Goal: Transaction & Acquisition: Purchase product/service

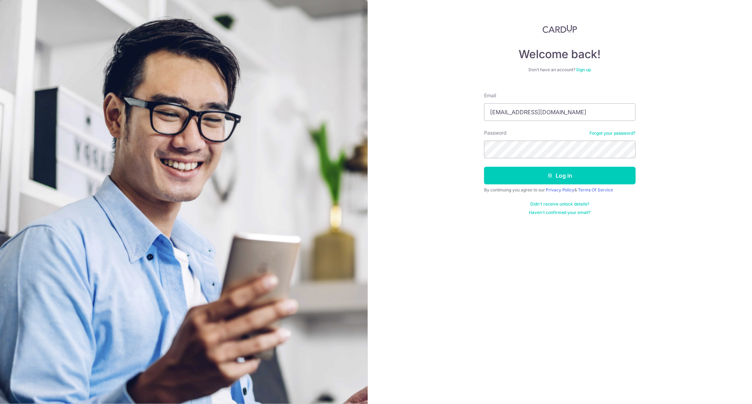
type input "[EMAIL_ADDRESS][DOMAIN_NAME]"
click at [484, 167] on button "Log in" at bounding box center [560, 176] width 152 height 18
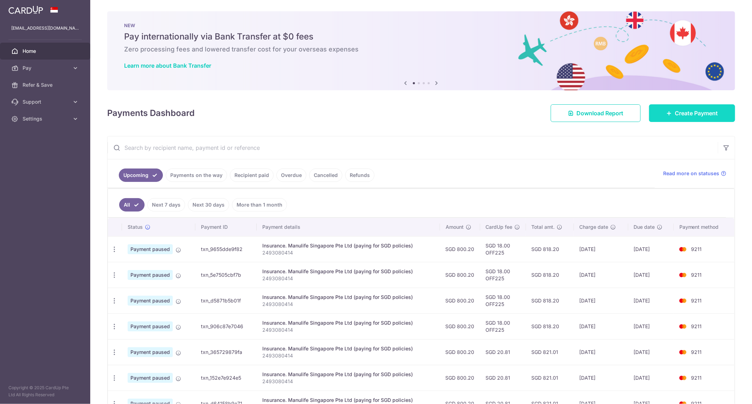
click at [661, 116] on link "Create Payment" at bounding box center [692, 113] width 86 height 18
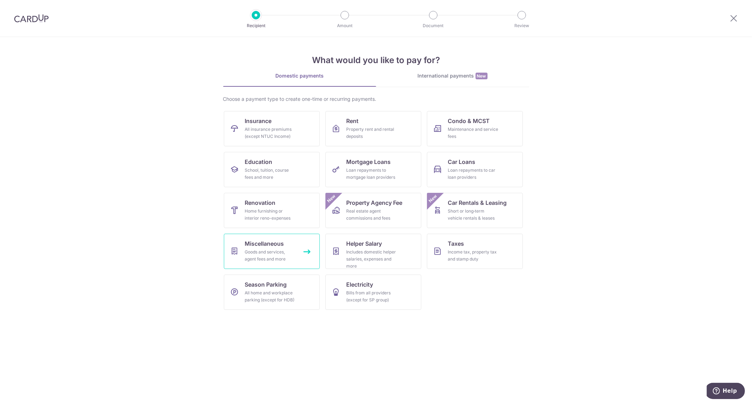
click at [285, 256] on div "Goods and services, agent fees and more" at bounding box center [270, 256] width 51 height 14
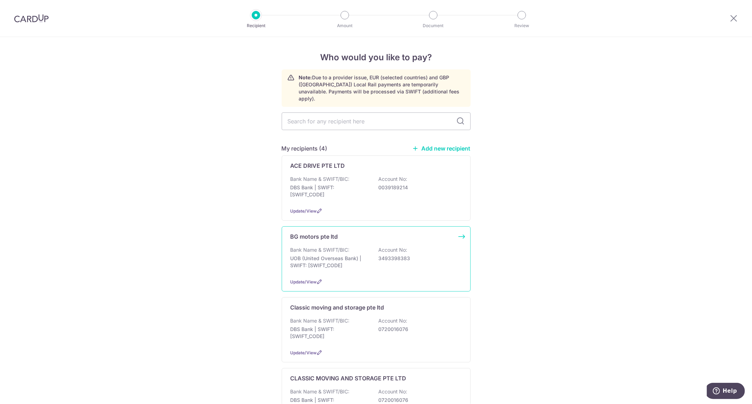
click at [399, 278] on div "Update/View" at bounding box center [376, 281] width 171 height 7
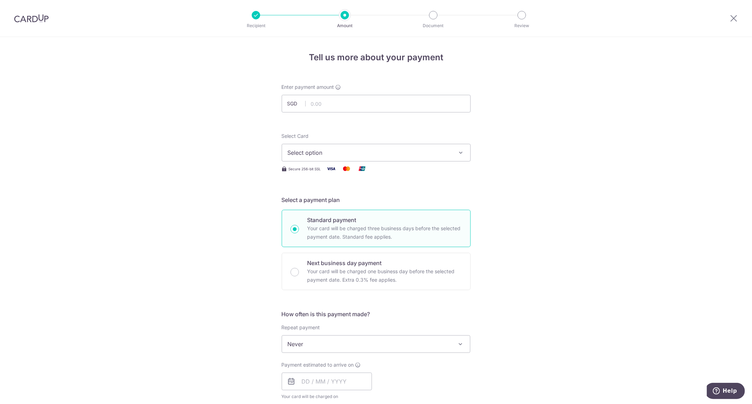
click at [373, 155] on span "Select option" at bounding box center [370, 153] width 164 height 8
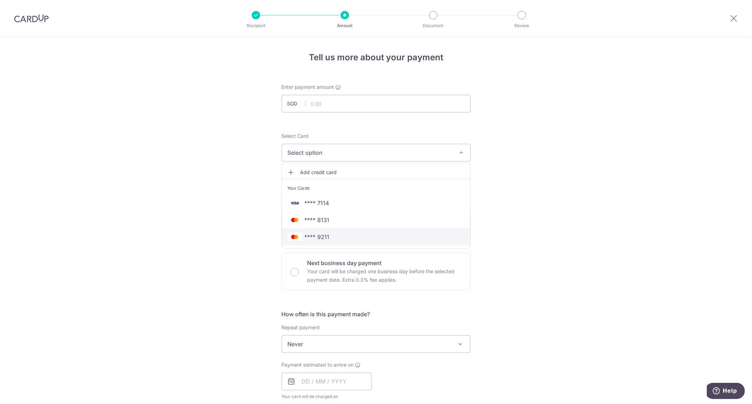
click at [341, 238] on span "**** 9211" at bounding box center [376, 237] width 177 height 8
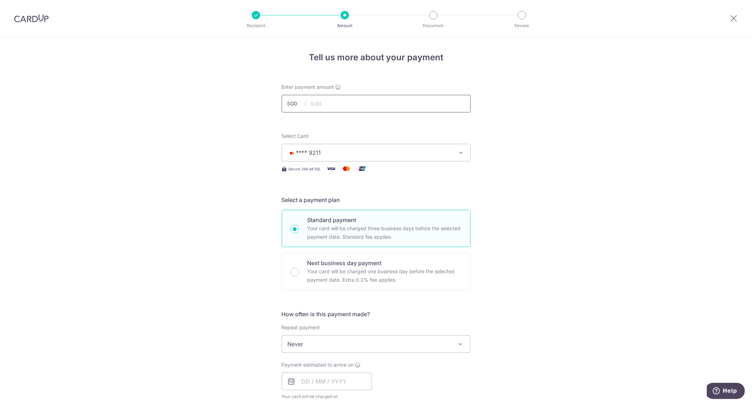
click at [369, 95] on input "text" at bounding box center [376, 104] width 189 height 18
paste input "2,401.88"
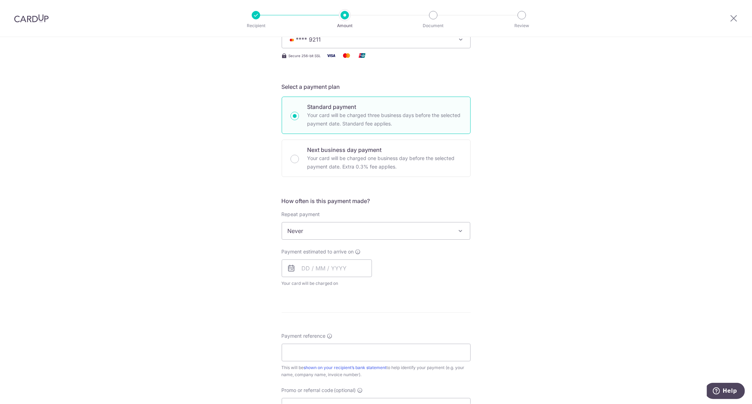
scroll to position [113, 0]
click at [349, 266] on input "text" at bounding box center [327, 269] width 90 height 18
type input "2,401.88"
click at [390, 236] on span "Never" at bounding box center [376, 231] width 188 height 17
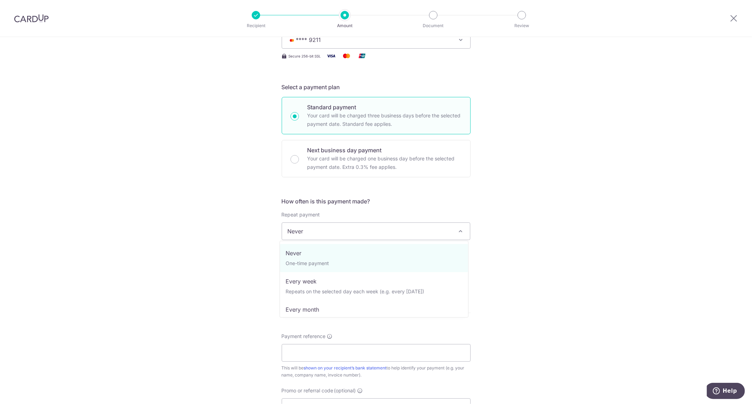
click at [391, 223] on span "Never" at bounding box center [376, 232] width 189 height 18
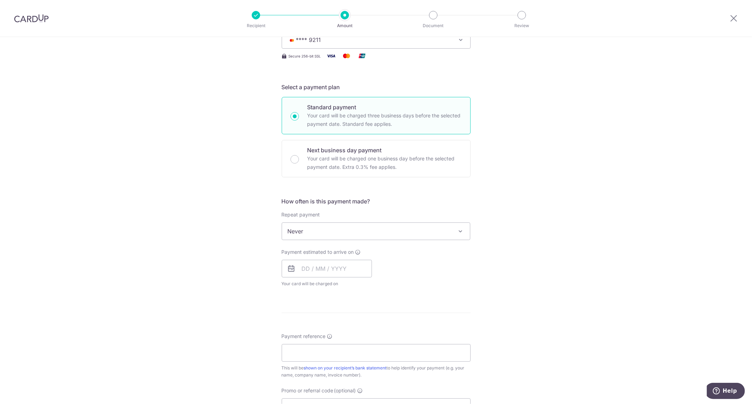
click at [371, 167] on p "Your card will be charged one business day before the selected payment date. Ex…" at bounding box center [385, 163] width 155 height 17
click at [299, 164] on input "Next business day payment Your card will be charged one business day before the…" at bounding box center [295, 159] width 8 height 8
radio input "false"
radio input "true"
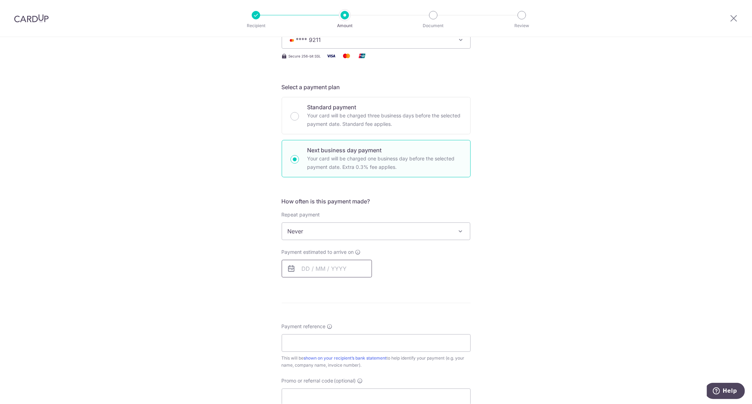
click at [349, 272] on input "text" at bounding box center [327, 269] width 90 height 18
click at [339, 332] on link "8" at bounding box center [338, 332] width 11 height 11
type input "[DATE]"
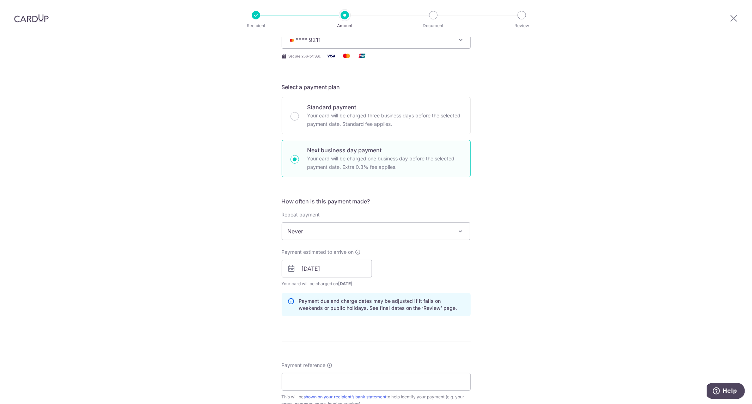
click at [418, 311] on div "Payment due and charge dates may be adjusted if it falls on weekends or public …" at bounding box center [376, 304] width 189 height 23
drag, startPoint x: 418, startPoint y: 311, endPoint x: 420, endPoint y: 293, distance: 17.3
click at [420, 293] on div "Payment due and charge dates may be adjusted if it falls on weekends or public …" at bounding box center [376, 304] width 189 height 23
click at [419, 293] on div "Payment due and charge dates may be adjusted if it falls on weekends or public …" at bounding box center [376, 304] width 189 height 23
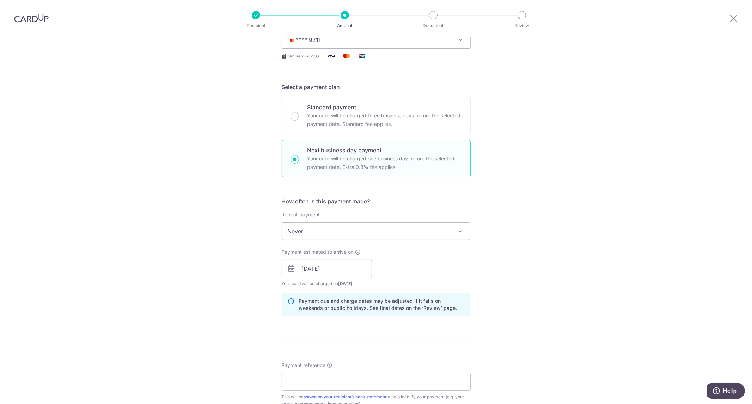
click at [396, 227] on span "Never" at bounding box center [376, 231] width 188 height 17
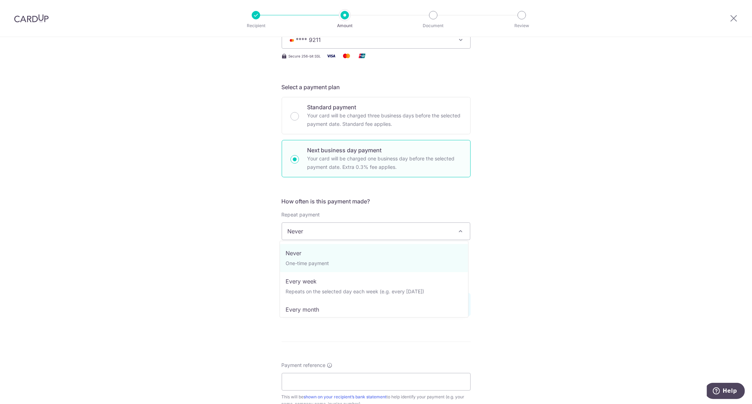
click at [396, 227] on span "Never" at bounding box center [376, 231] width 188 height 17
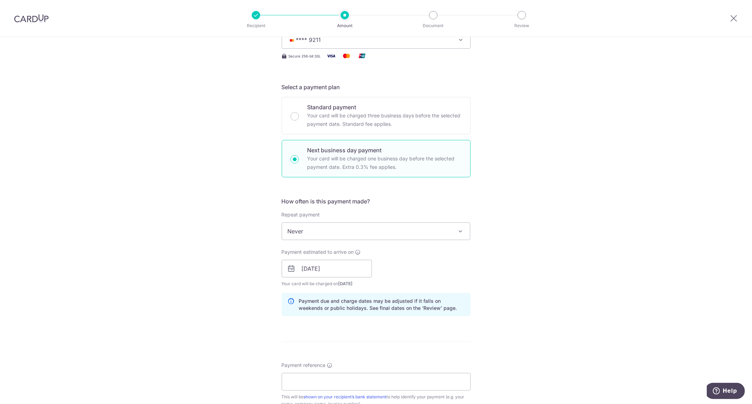
click at [407, 208] on div "How often is this payment made? Repeat payment Never Every week Every month Eve…" at bounding box center [376, 259] width 189 height 125
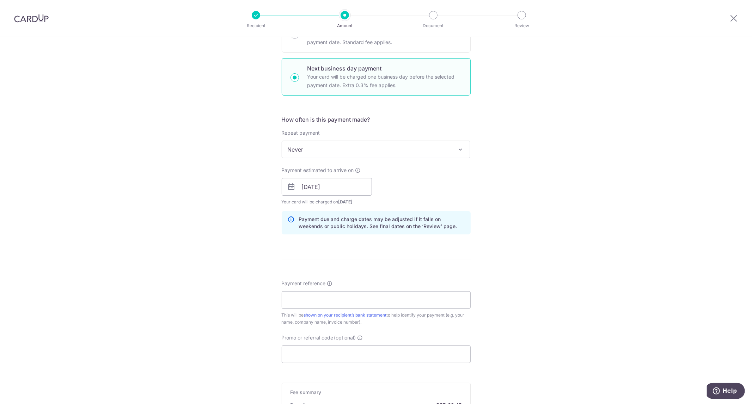
scroll to position [309, 0]
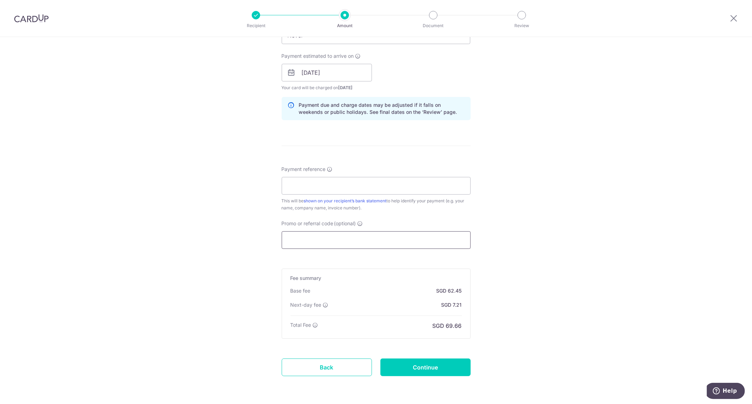
click at [375, 241] on input "Promo or referral code (optional)" at bounding box center [376, 240] width 189 height 18
click at [323, 306] on icon at bounding box center [326, 305] width 6 height 6
click at [315, 322] on icon at bounding box center [316, 325] width 6 height 6
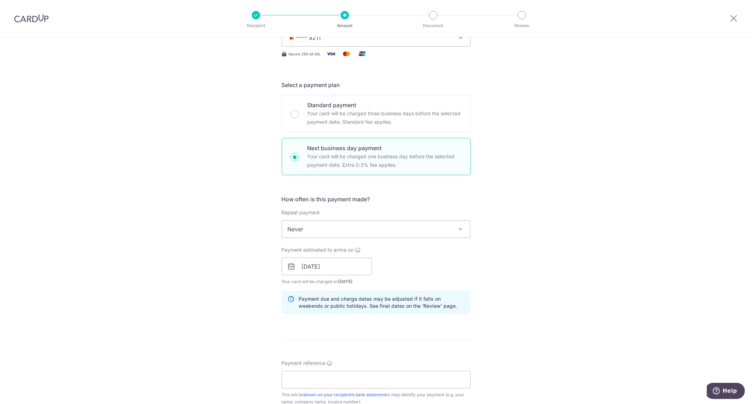
scroll to position [0, 0]
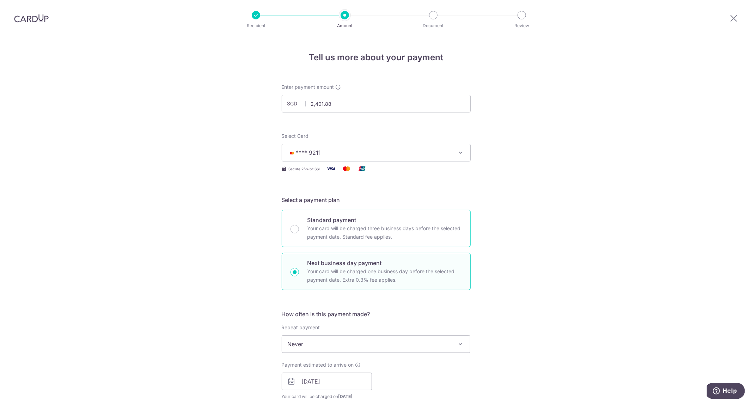
click at [376, 224] on p "Your card will be charged three business days before the selected payment date.…" at bounding box center [385, 232] width 155 height 17
click at [299, 225] on input "Standard payment Your card will be charged three business days before the selec…" at bounding box center [295, 229] width 8 height 8
radio input "true"
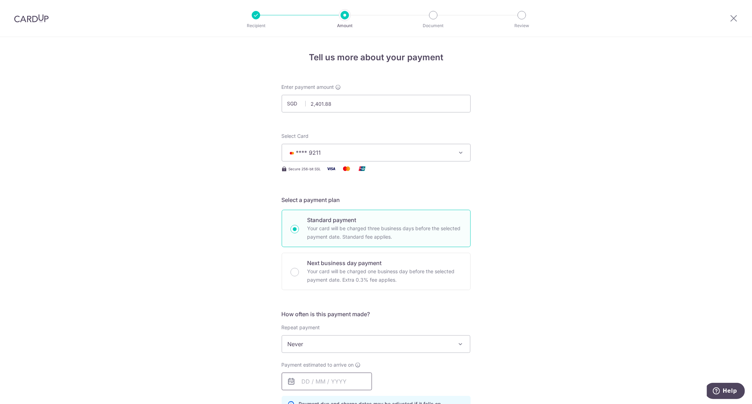
click at [364, 376] on input "text" at bounding box center [327, 382] width 90 height 18
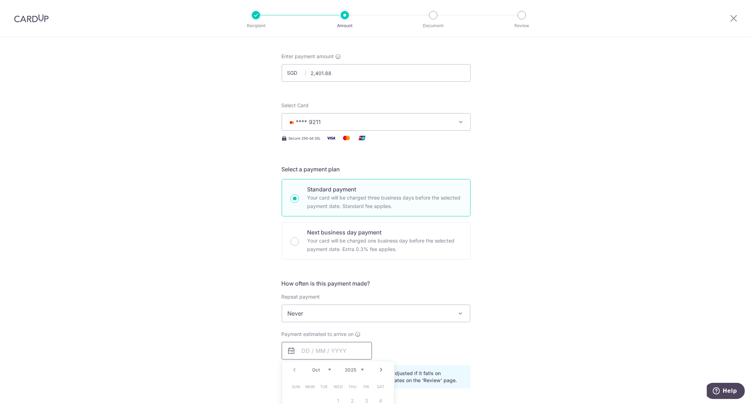
scroll to position [78, 0]
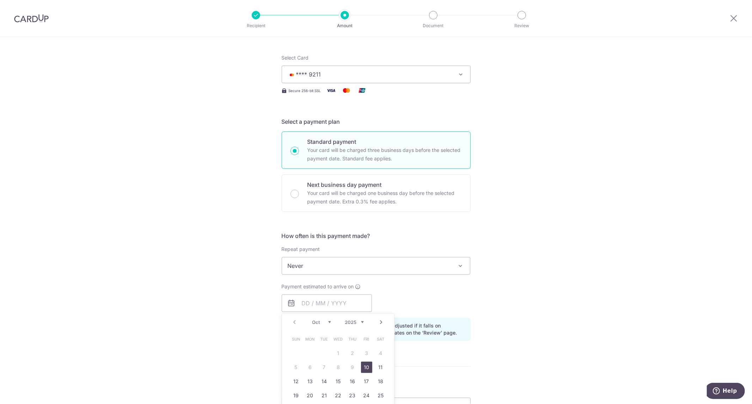
click at [369, 366] on link "10" at bounding box center [366, 367] width 11 height 11
type input "[DATE]"
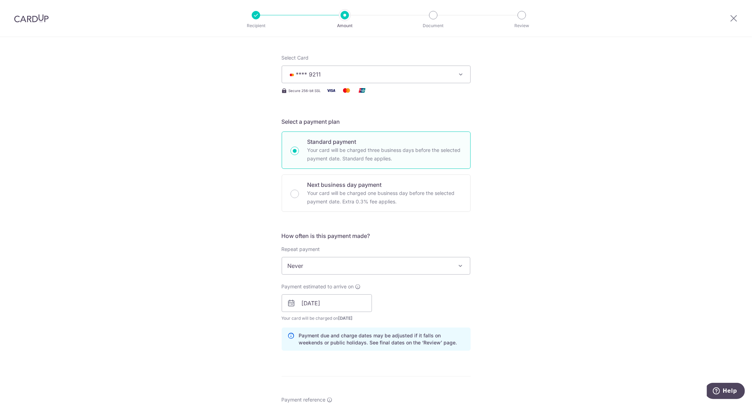
click at [410, 304] on div "Payment estimated to arrive on 10/10/2025 Prev Next Oct Nov Dec 2025 2026 2027 …" at bounding box center [377, 302] width 198 height 39
drag, startPoint x: 419, startPoint y: 318, endPoint x: 440, endPoint y: 346, distance: 34.8
click at [440, 346] on div "How often is this payment made? Repeat payment Never Every week Every month Eve…" at bounding box center [376, 294] width 189 height 125
click at [440, 346] on div "Payment due and charge dates may be adjusted if it falls on weekends or public …" at bounding box center [376, 339] width 189 height 23
click at [381, 196] on p "Your card will be charged one business day before the selected payment date. Ex…" at bounding box center [385, 197] width 155 height 17
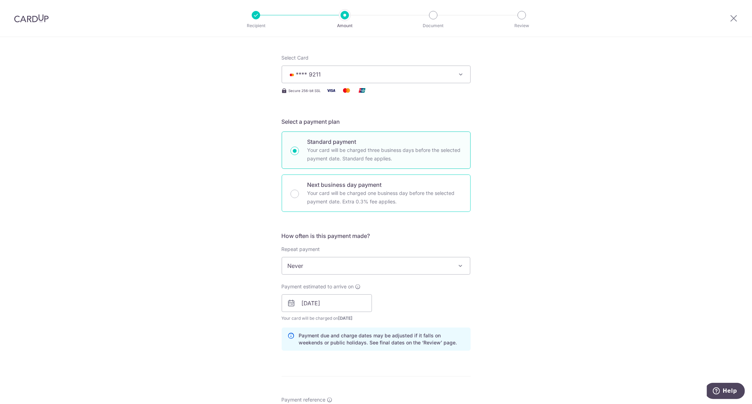
click at [299, 196] on input "Next business day payment Your card will be charged one business day before the…" at bounding box center [295, 194] width 8 height 8
radio input "false"
radio input "true"
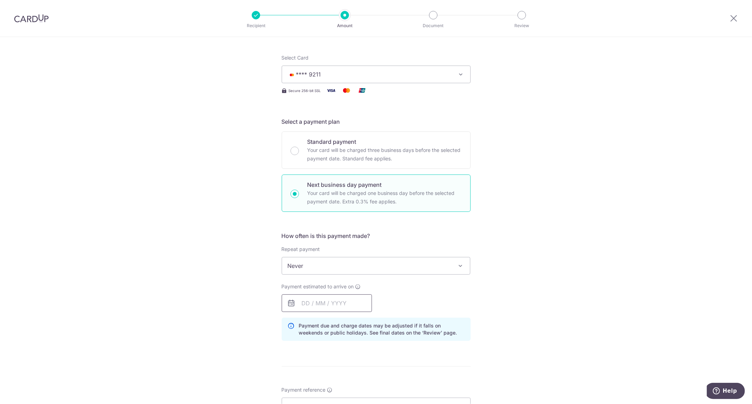
click at [351, 302] on input "text" at bounding box center [327, 304] width 90 height 18
click at [352, 369] on link "9" at bounding box center [352, 367] width 11 height 11
type input "09/10/2025"
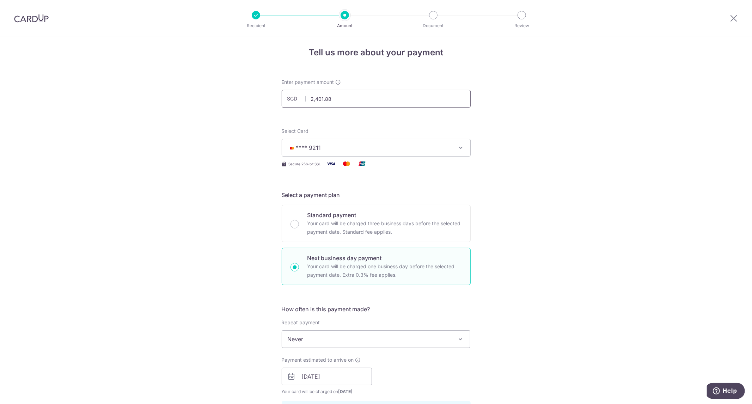
scroll to position [0, 0]
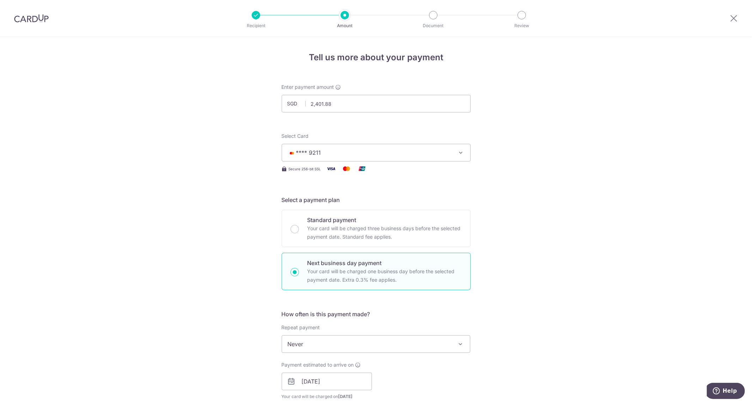
click at [340, 90] on div "Enter payment amount SGD 2,401.88 2401.88" at bounding box center [376, 98] width 189 height 29
click at [340, 93] on div "Enter payment amount SGD 2,401.88 2401.88" at bounding box center [376, 98] width 189 height 29
click at [338, 102] on input "2,401.88" at bounding box center [376, 104] width 189 height 18
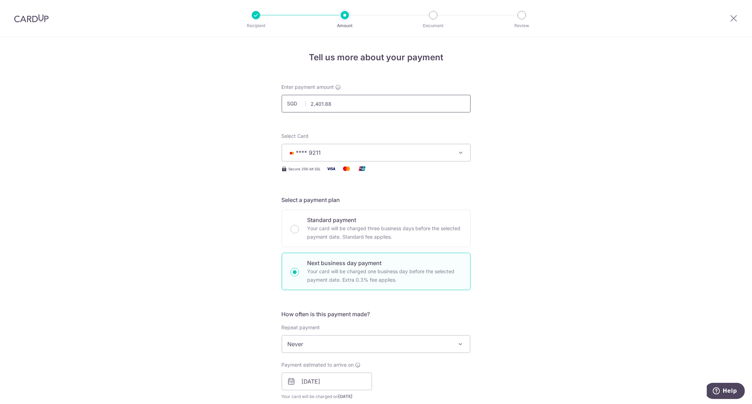
click at [338, 102] on input "2,401.88" at bounding box center [376, 104] width 189 height 18
type input "21500"
type input "21,500.00"
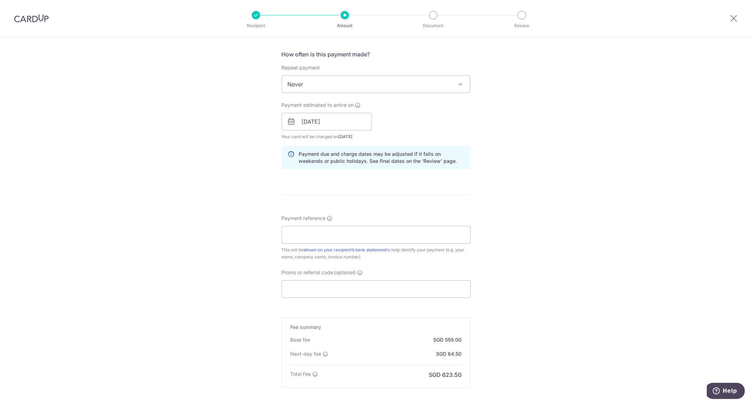
scroll to position [274, 0]
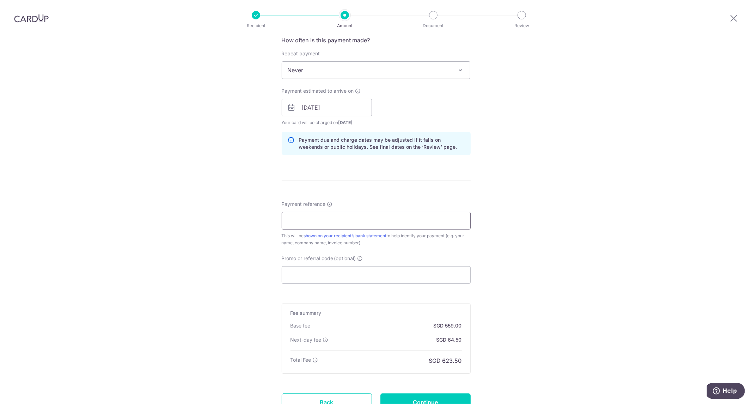
click at [366, 220] on input "Payment reference" at bounding box center [376, 221] width 189 height 18
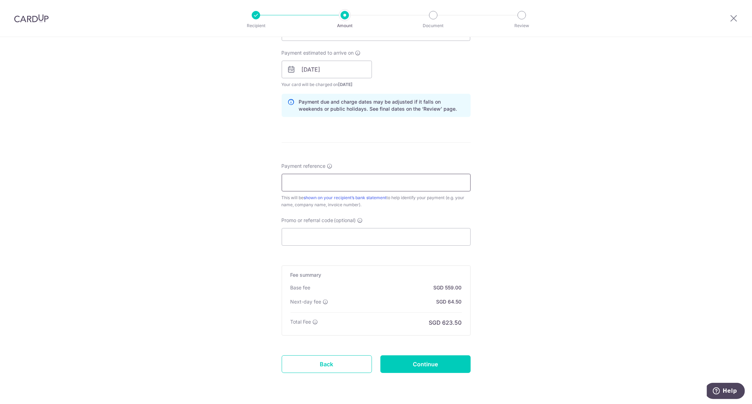
scroll to position [332, 0]
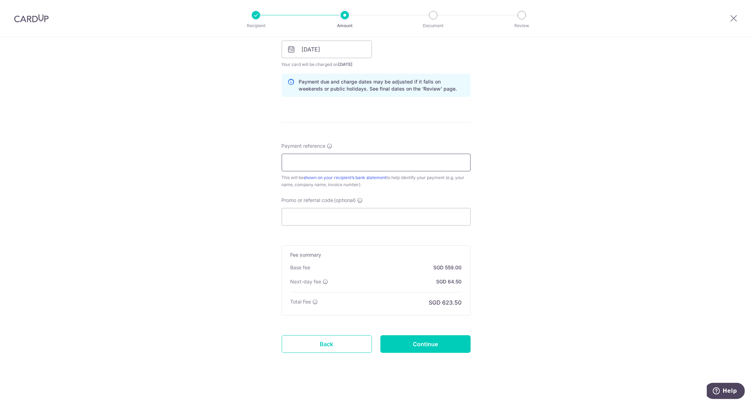
paste input "BG251007216IAT"
type input "BG251007216IAT"
click at [411, 206] on div "Promo or referral code (optional) The discounted fee will be shown on the revie…" at bounding box center [376, 211] width 189 height 29
click at [413, 212] on input "Promo or referral code (optional)" at bounding box center [376, 217] width 189 height 18
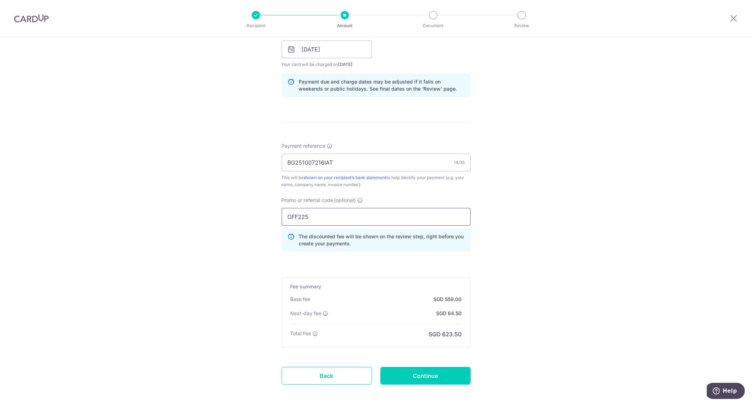
type input "OFF225"
click at [514, 246] on div "Tell us more about your payment Enter payment amount SGD 21,500.00 21500.00 Sel…" at bounding box center [376, 71] width 752 height 733
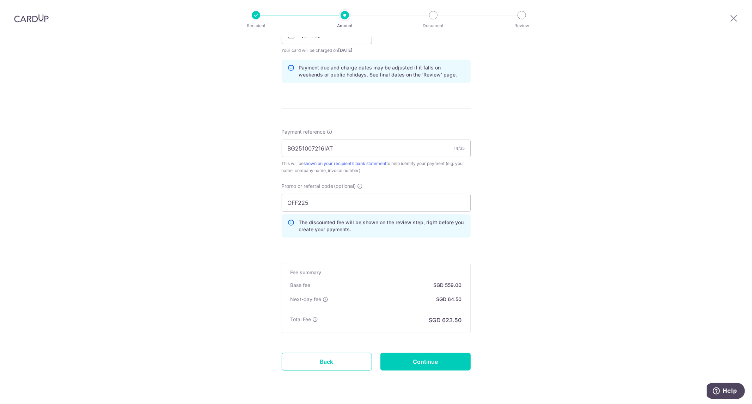
scroll to position [364, 0]
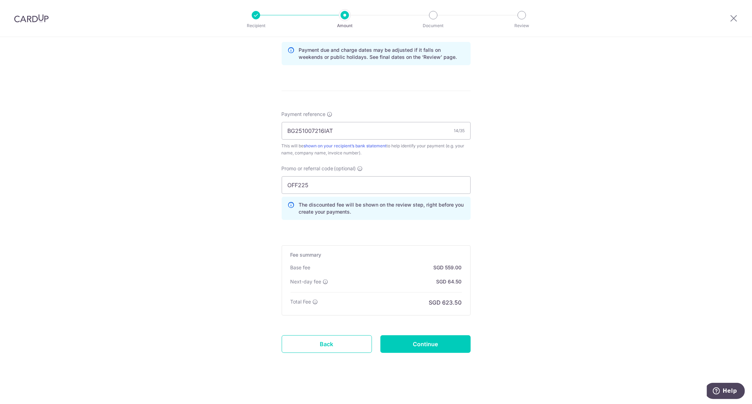
click at [459, 305] on p "SGD 623.50" at bounding box center [445, 302] width 33 height 8
drag, startPoint x: 459, startPoint y: 305, endPoint x: 440, endPoint y: 256, distance: 52.2
click at [440, 256] on div "Fee summary Base fee SGD 559.00 Extend fee Next-day fee SGD 64.50 Total Fee SGD…" at bounding box center [376, 281] width 189 height 70
click at [440, 256] on h5 "Fee summary" at bounding box center [376, 255] width 171 height 7
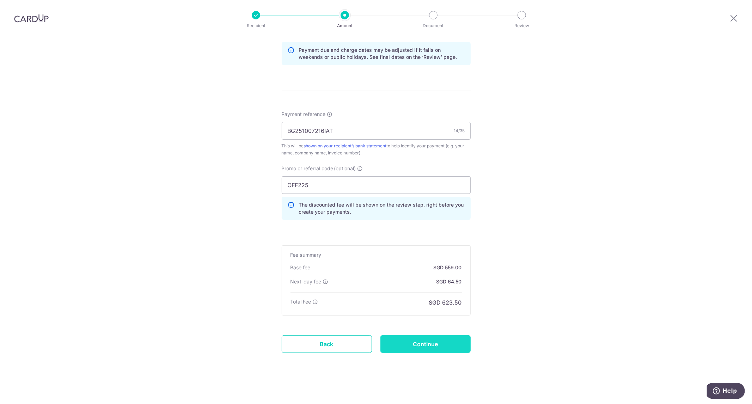
click at [447, 335] on input "Continue" at bounding box center [426, 344] width 90 height 18
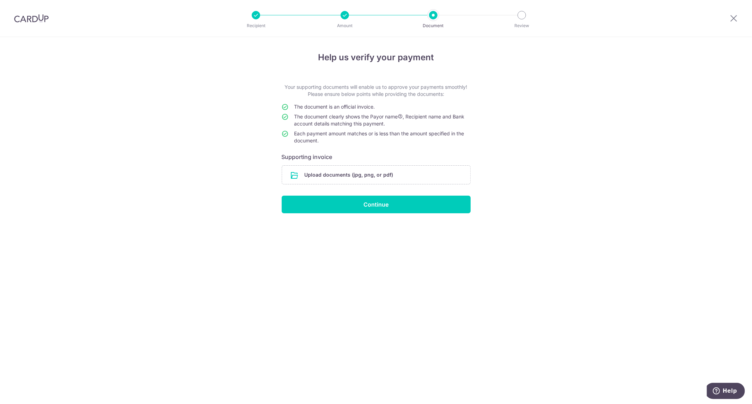
click at [386, 163] on form "Your supporting documents will enable us to approve your payments smoothly! Ple…" at bounding box center [376, 149] width 189 height 130
click at [385, 169] on input "file" at bounding box center [376, 175] width 188 height 18
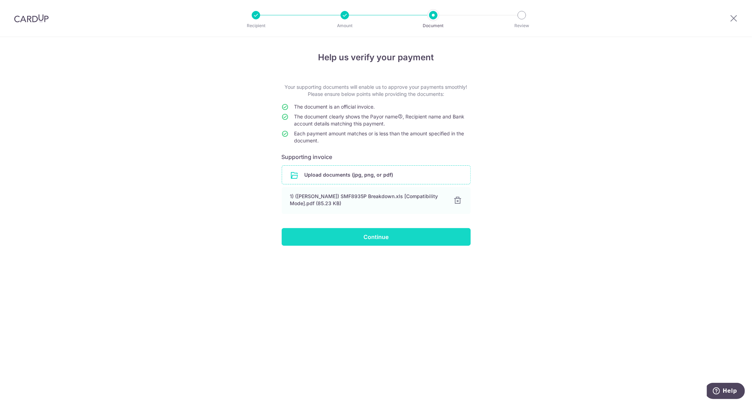
click at [379, 231] on input "Continue" at bounding box center [376, 237] width 189 height 18
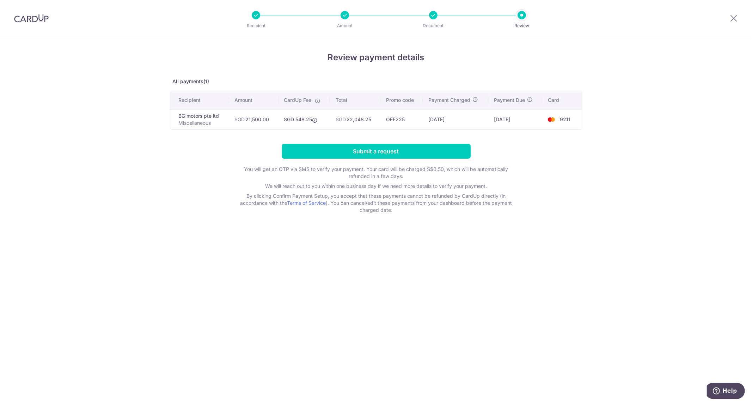
click at [364, 120] on td "SGD 22,048.25" at bounding box center [355, 119] width 50 height 20
drag, startPoint x: 364, startPoint y: 120, endPoint x: 212, endPoint y: 123, distance: 151.7
click at [212, 123] on tr "BG motors pte ltd Miscellaneous SGD 21,500.00 SGD 548.25 SGD 22,048.25 OFF225 […" at bounding box center [376, 119] width 412 height 20
click at [212, 123] on p "Miscellaneous" at bounding box center [201, 123] width 45 height 7
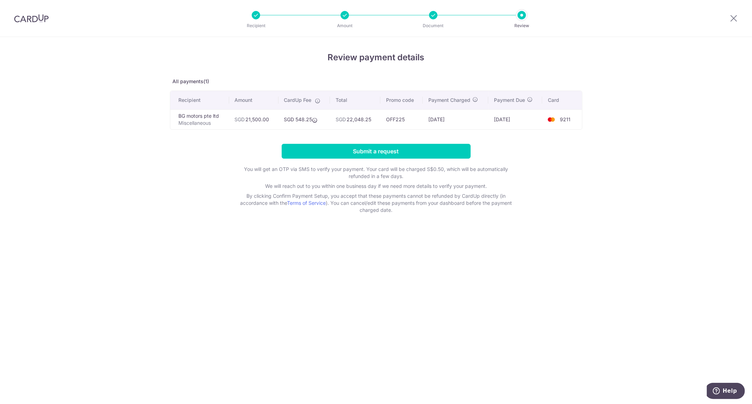
drag, startPoint x: 255, startPoint y: 20, endPoint x: 250, endPoint y: 19, distance: 5.4
click at [255, 20] on div "Recipient Amount Document Review" at bounding box center [389, 18] width 303 height 37
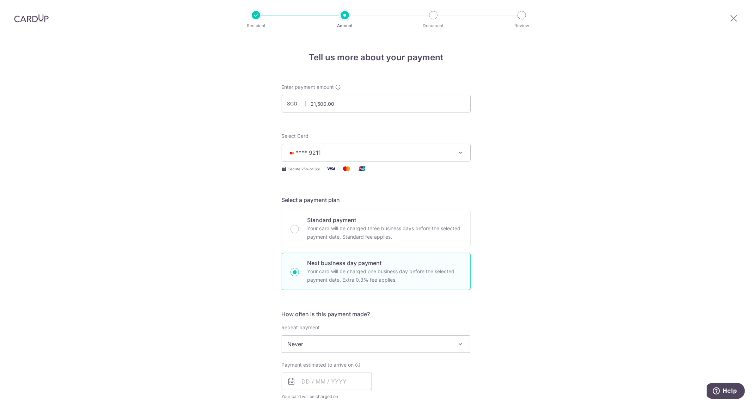
click at [364, 234] on p "Your card will be charged three business days before the selected payment date.…" at bounding box center [385, 232] width 155 height 17
click at [299, 234] on input "Standard payment Your card will be charged three business days before the selec…" at bounding box center [295, 229] width 8 height 8
radio input "true"
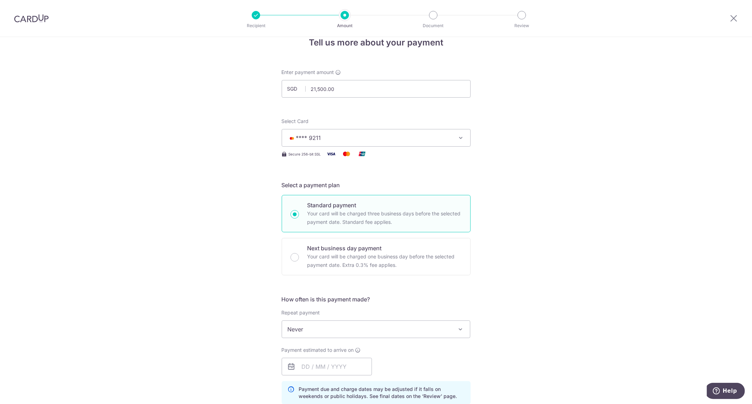
scroll to position [78, 0]
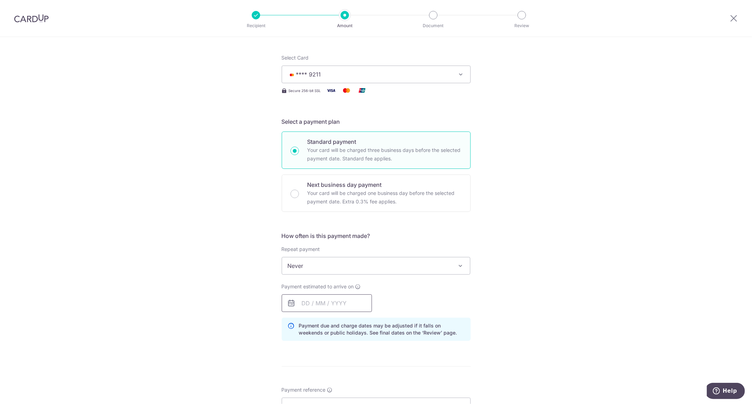
click at [346, 301] on input "text" at bounding box center [327, 304] width 90 height 18
click at [367, 365] on link "10" at bounding box center [366, 367] width 11 height 11
type input "[DATE]"
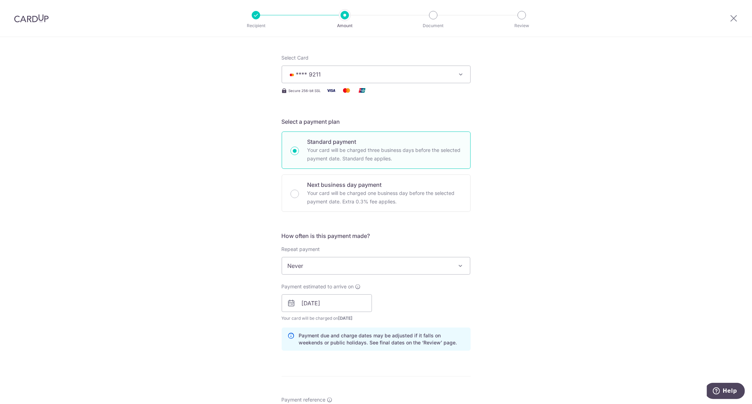
click at [417, 343] on p "Payment due and charge dates may be adjusted if it falls on weekends or public …" at bounding box center [382, 339] width 166 height 14
click at [446, 348] on div "Payment due and charge dates may be adjusted if it falls on weekends or public …" at bounding box center [376, 339] width 189 height 23
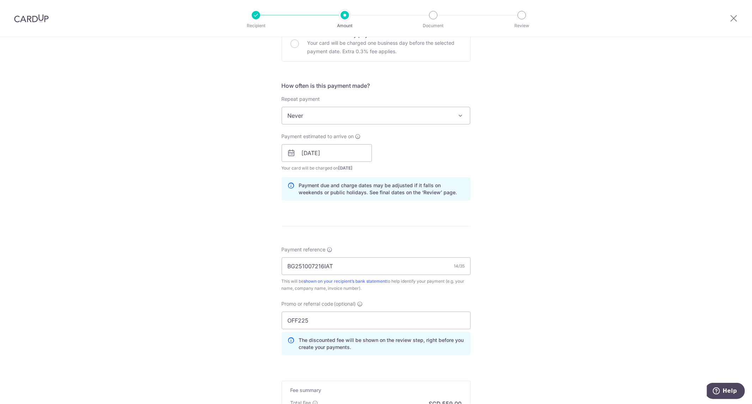
scroll to position [313, 0]
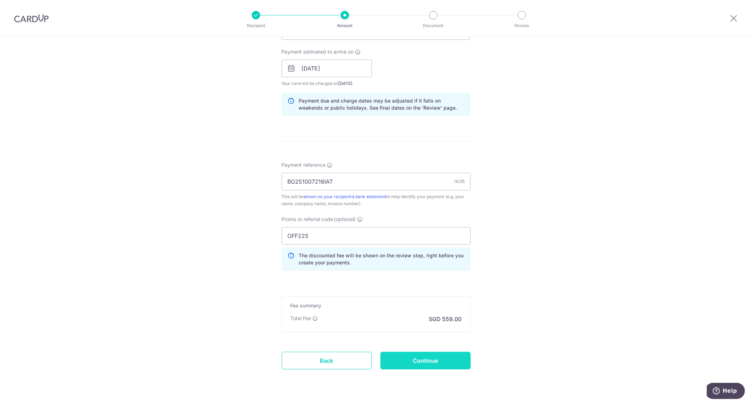
click at [429, 358] on input "Continue" at bounding box center [426, 361] width 90 height 18
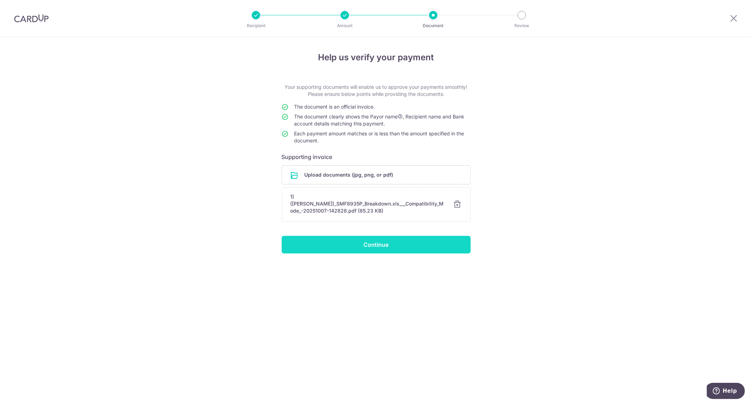
click at [382, 243] on input "Continue" at bounding box center [376, 245] width 189 height 18
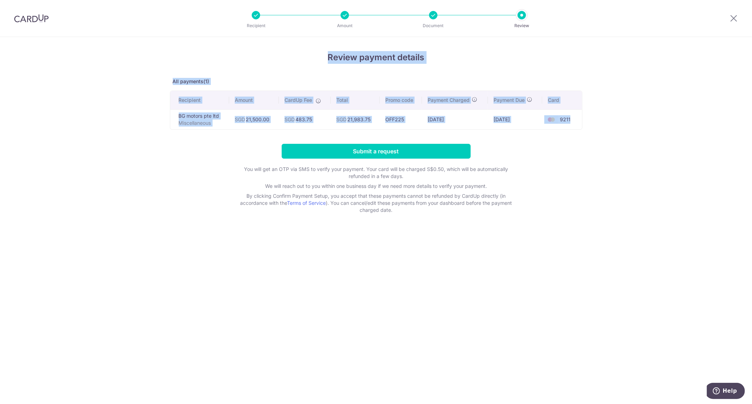
drag, startPoint x: 582, startPoint y: 121, endPoint x: 185, endPoint y: 62, distance: 401.5
click at [185, 62] on div "Review payment details All payments(1) Recipient Amount CardUp Fee Total Promo …" at bounding box center [376, 132] width 413 height 163
click at [185, 62] on h4 "Review payment details" at bounding box center [376, 57] width 413 height 13
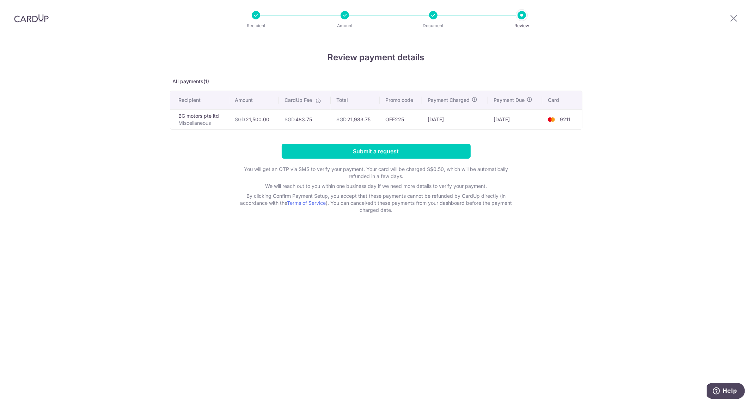
click at [185, 62] on h4 "Review payment details" at bounding box center [376, 57] width 413 height 13
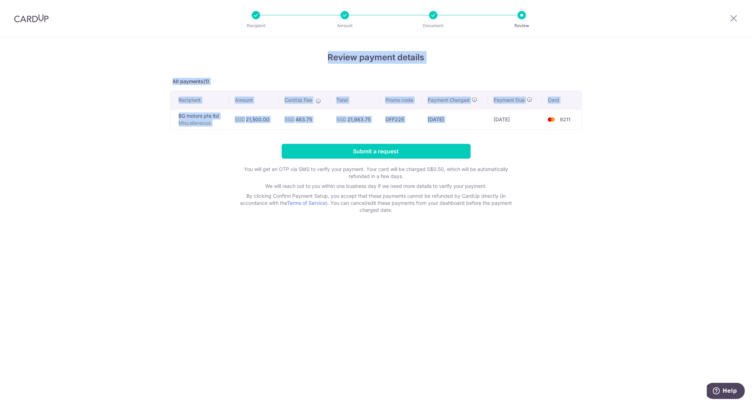
drag, startPoint x: 185, startPoint y: 62, endPoint x: 615, endPoint y: 139, distance: 436.9
click at [615, 143] on div "Review payment details All payments(1) Recipient Amount CardUp Fee Total Promo …" at bounding box center [376, 220] width 752 height 367
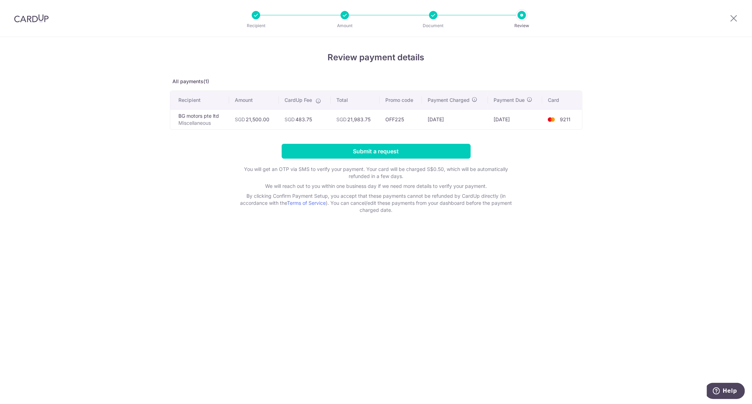
click at [615, 139] on div "Review payment details All payments(1) Recipient Amount CardUp Fee Total Promo …" at bounding box center [376, 220] width 752 height 367
click at [599, 290] on div "Review payment details All payments(1) Recipient Amount CardUp Fee Total Promo …" at bounding box center [376, 220] width 752 height 367
click at [413, 145] on input "Submit a request" at bounding box center [376, 151] width 189 height 15
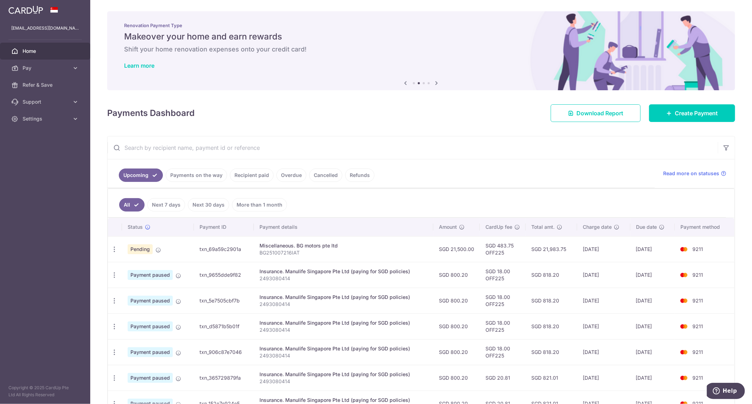
click at [288, 250] on p "BG251007216IAT" at bounding box center [344, 252] width 168 height 7
click at [341, 250] on p "BG251007216IAT" at bounding box center [344, 252] width 168 height 7
click at [321, 246] on div "Miscellaneous. BG motors pte ltd" at bounding box center [344, 245] width 168 height 7
click at [156, 248] on icon at bounding box center [159, 250] width 6 height 6
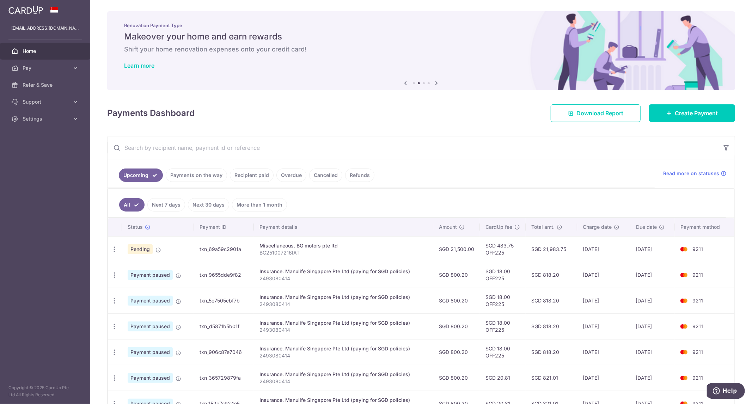
click at [165, 248] on td "Pending" at bounding box center [158, 249] width 72 height 26
drag, startPoint x: 165, startPoint y: 248, endPoint x: 335, endPoint y: 249, distance: 169.7
click at [335, 249] on tr "Update payment Cancel payment Pending txn_69a59c2901a Miscellaneous. BG motors …" at bounding box center [421, 249] width 627 height 26
click at [335, 249] on p "BG251007216IAT" at bounding box center [344, 252] width 168 height 7
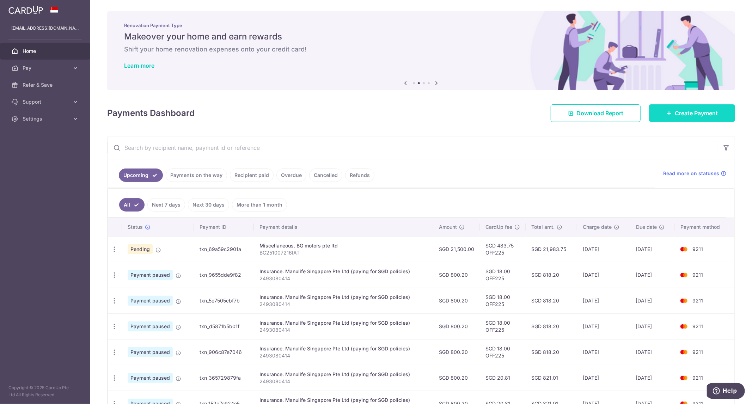
click at [676, 112] on span "Create Payment" at bounding box center [696, 113] width 43 height 8
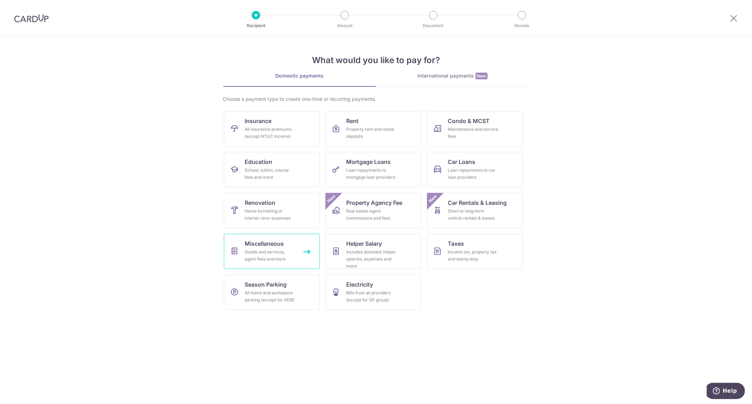
click at [259, 250] on div "Goods and services, agent fees and more" at bounding box center [270, 256] width 51 height 14
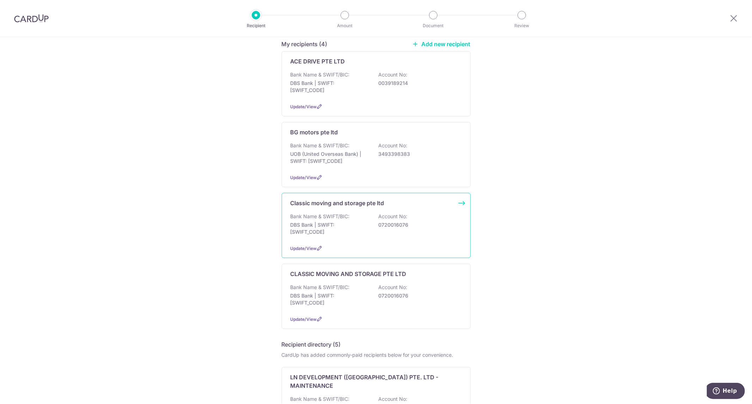
scroll to position [117, 0]
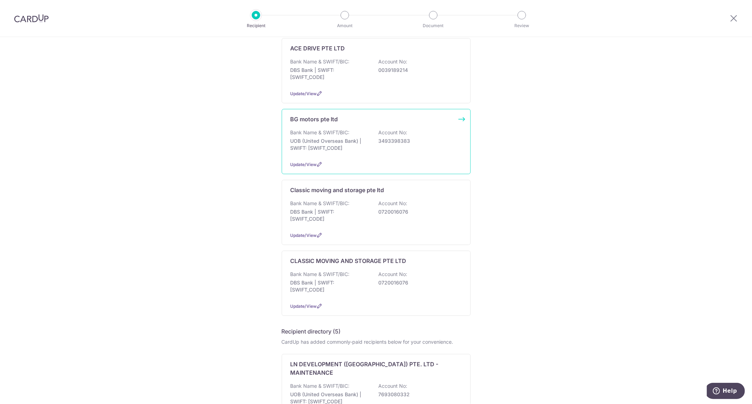
click at [372, 146] on div "Bank Name & SWIFT/BIC: UOB (United Overseas Bank) | SWIFT: [SWIFT_CODE] Account…" at bounding box center [376, 142] width 171 height 26
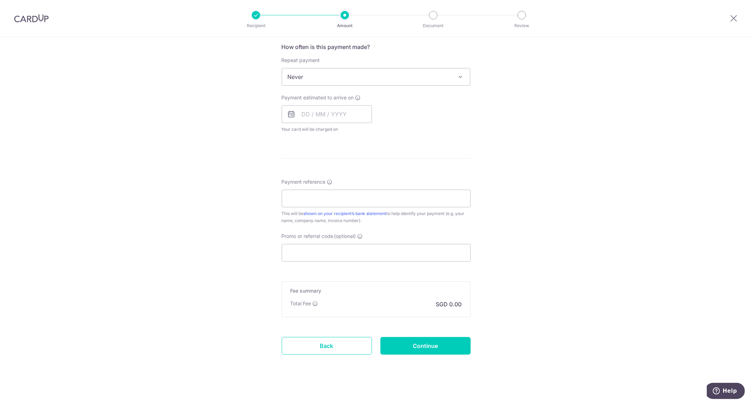
scroll to position [270, 0]
click at [323, 333] on form "Enter payment amount SGD Select Card Select option Add credit card Your Cards *…" at bounding box center [376, 93] width 189 height 558
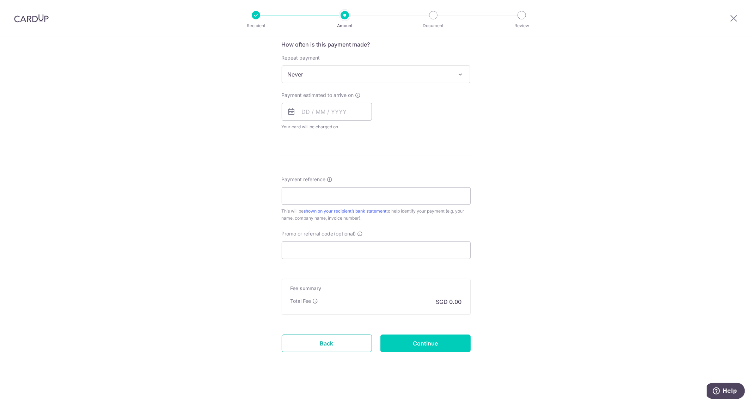
drag, startPoint x: 325, startPoint y: 338, endPoint x: 405, endPoint y: 32, distance: 316.2
click at [325, 339] on link "Back" at bounding box center [327, 344] width 90 height 18
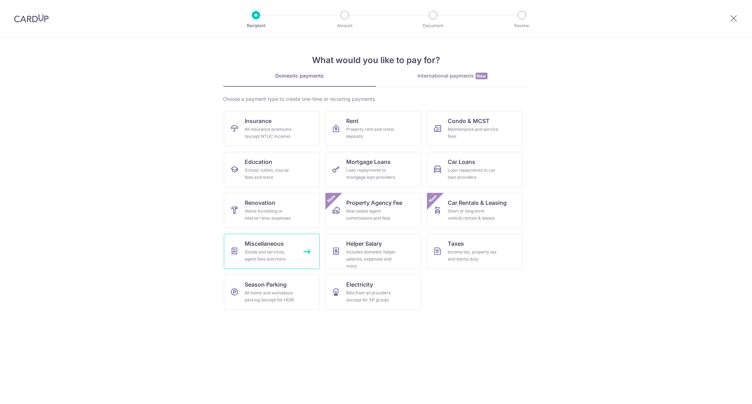
click at [279, 254] on div "Goods and services, agent fees and more" at bounding box center [270, 256] width 51 height 14
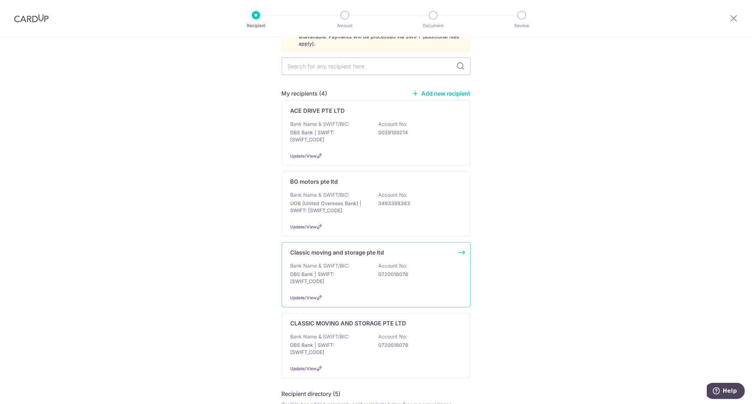
scroll to position [157, 0]
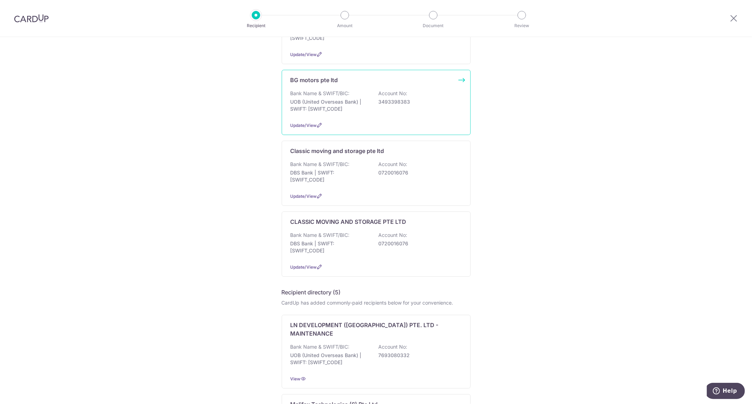
click at [367, 108] on div "BG motors pte ltd Bank Name & SWIFT/BIC: UOB (United Overseas Bank) | SWIFT: [S…" at bounding box center [376, 102] width 189 height 65
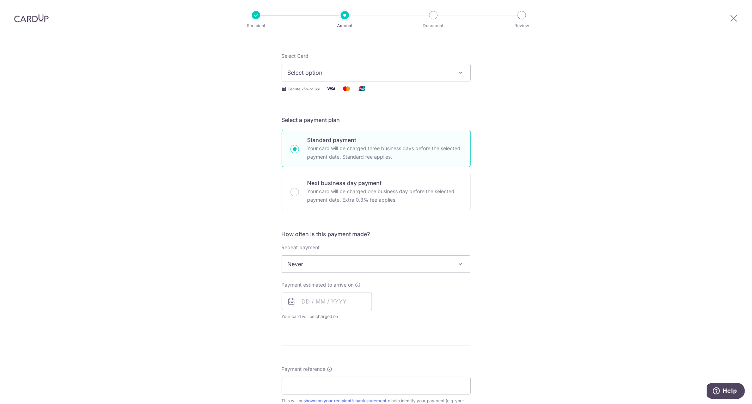
scroll to position [78, 0]
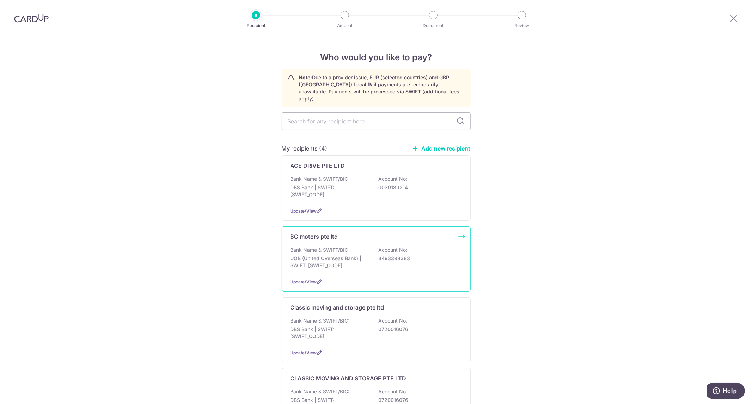
scroll to position [39, 0]
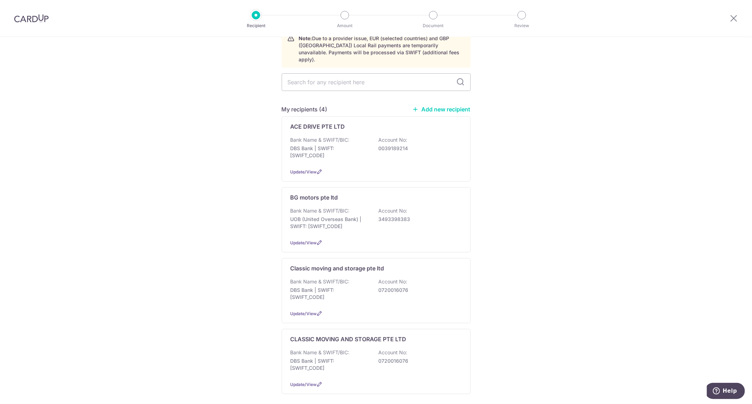
click at [31, 17] on img at bounding box center [31, 18] width 35 height 8
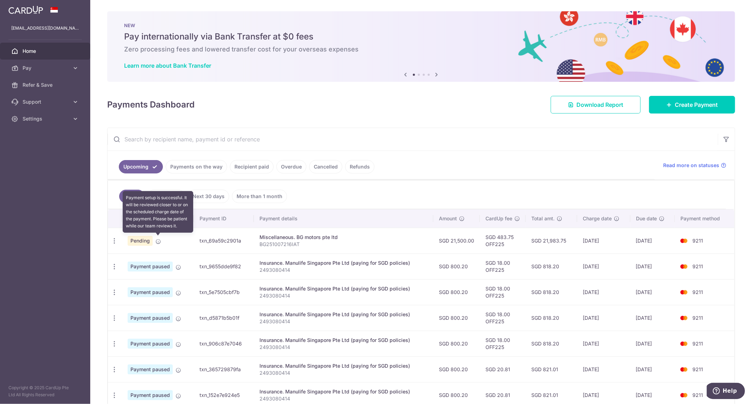
click at [158, 240] on icon at bounding box center [159, 242] width 6 height 6
click at [405, 75] on icon at bounding box center [406, 74] width 8 height 9
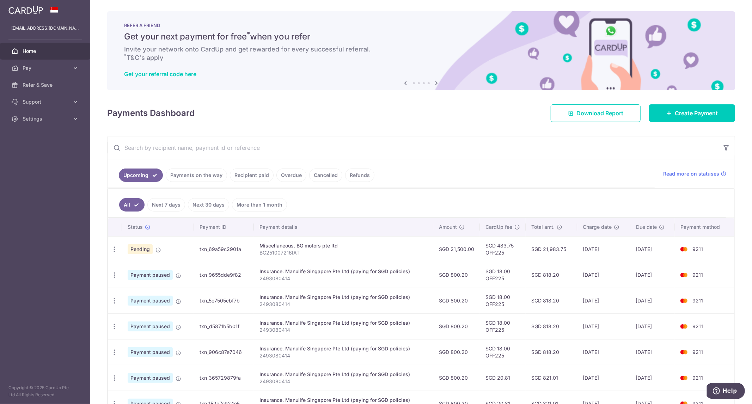
click at [304, 247] on div "Miscellaneous. BG motors pte ltd" at bounding box center [344, 245] width 168 height 7
drag, startPoint x: 304, startPoint y: 247, endPoint x: 343, endPoint y: 259, distance: 40.0
click at [343, 259] on td "Miscellaneous. BG motors pte ltd BG251007216IAT" at bounding box center [344, 249] width 180 height 26
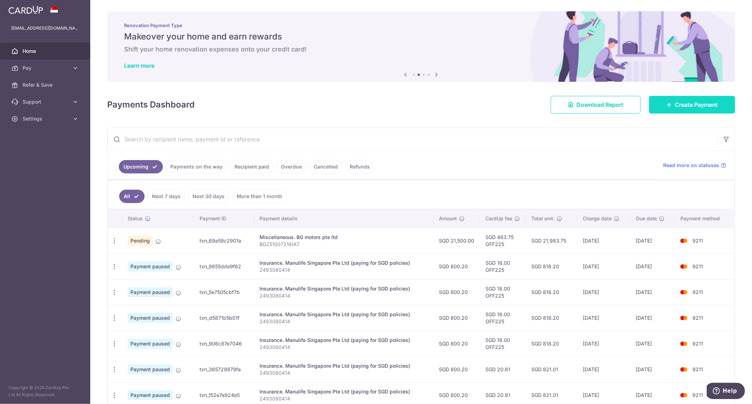
click at [678, 108] on span "Create Payment" at bounding box center [696, 105] width 43 height 8
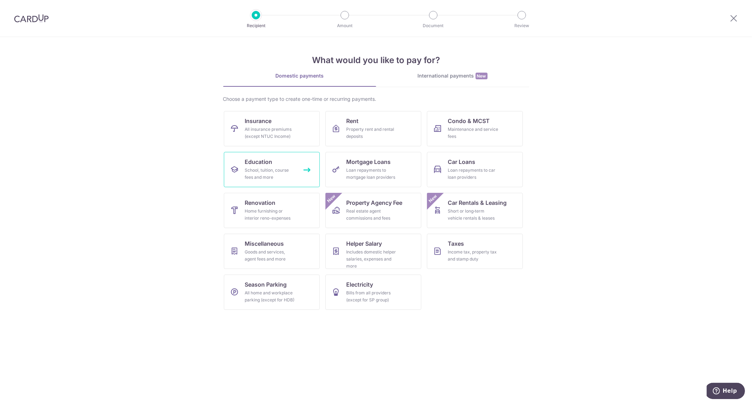
click at [298, 176] on link "Education School, tuition, course fees and more" at bounding box center [272, 169] width 96 height 35
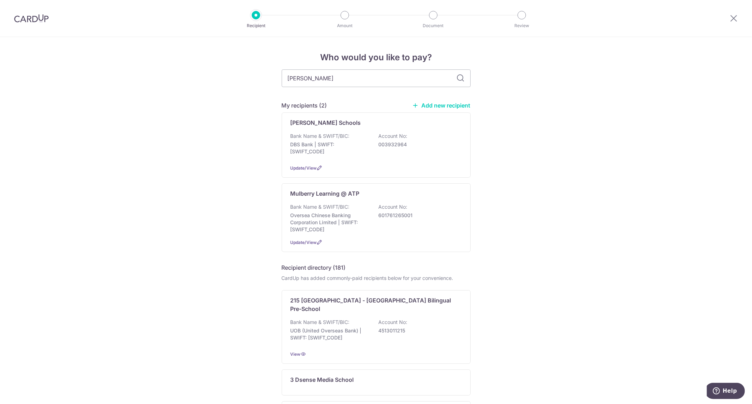
type input "lorna whiston"
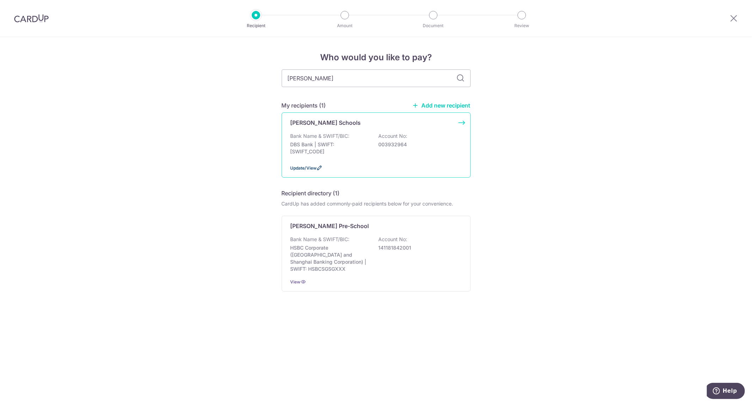
click at [296, 166] on span "Update/View" at bounding box center [304, 167] width 26 height 5
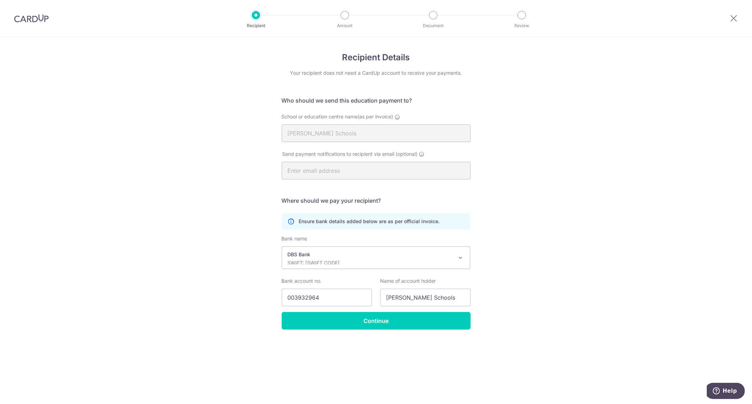
click at [348, 257] on p "DBS Bank" at bounding box center [371, 254] width 166 height 7
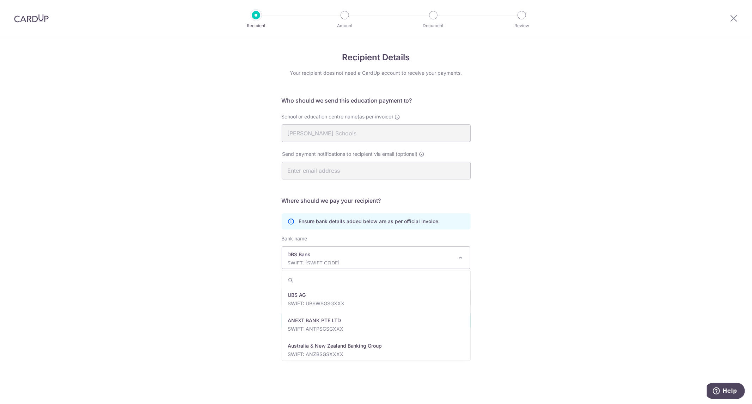
scroll to position [584, 0]
click at [348, 257] on p "DBS Bank" at bounding box center [371, 254] width 166 height 7
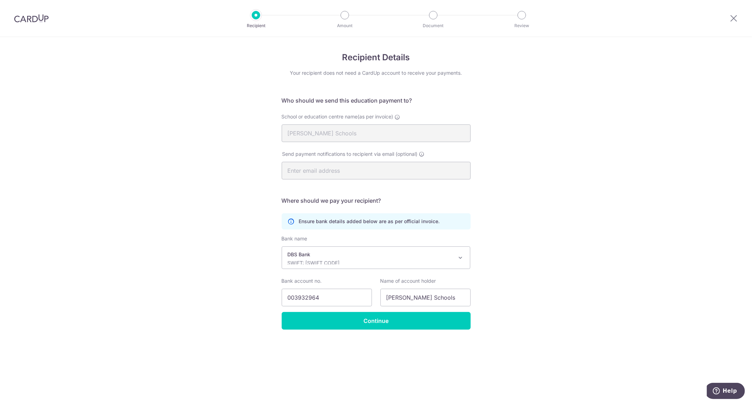
click at [526, 260] on div "Recipient Details Your recipient does not need a CardUp account to receive your…" at bounding box center [376, 220] width 752 height 367
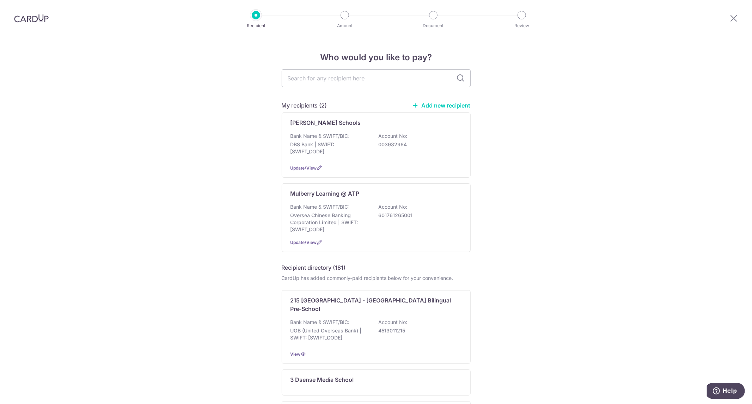
click at [426, 108] on link "Add new recipient" at bounding box center [442, 105] width 58 height 7
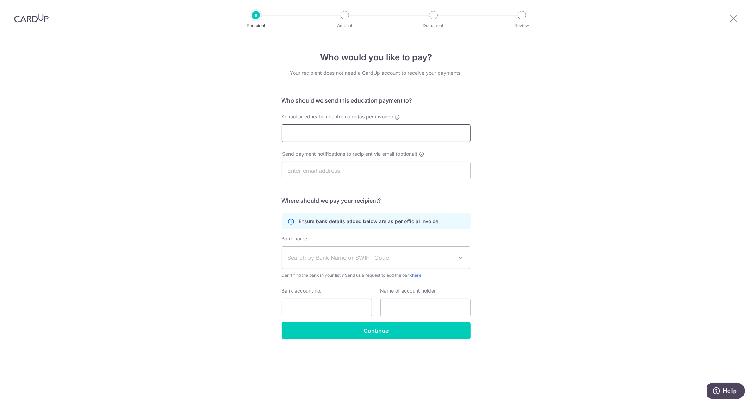
click at [400, 132] on input "School or education centre name(as per invoice)" at bounding box center [376, 134] width 189 height 18
type input "LittleLIVES INC PTE LTD"
click at [300, 137] on input "LittleLIVES INC PTE LTD" at bounding box center [376, 134] width 189 height 18
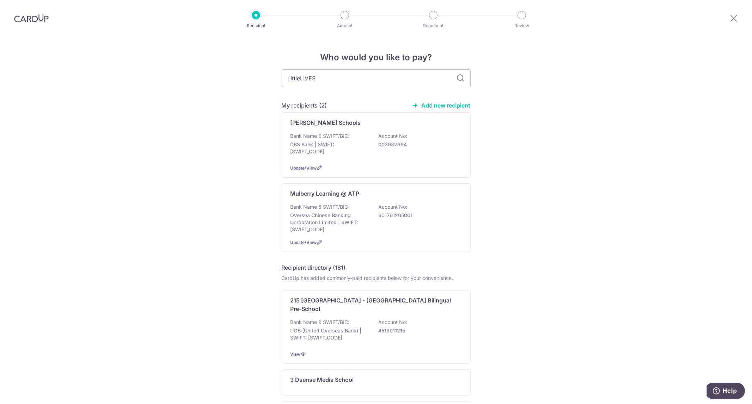
type input "LittleLIVES"
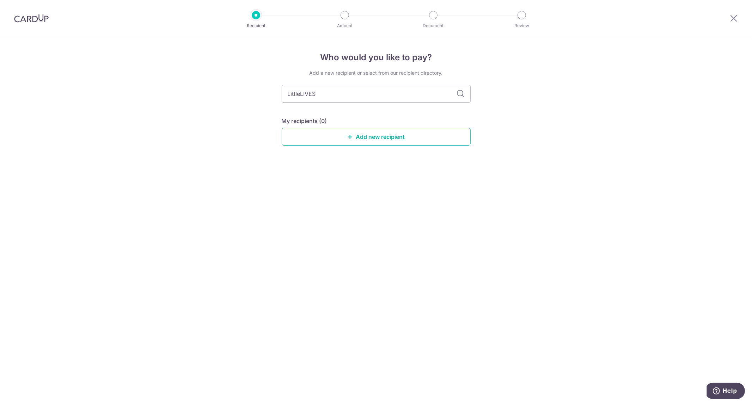
drag, startPoint x: 383, startPoint y: 131, endPoint x: 409, endPoint y: 38, distance: 96.7
click at [383, 131] on link "Add new recipient" at bounding box center [376, 137] width 189 height 18
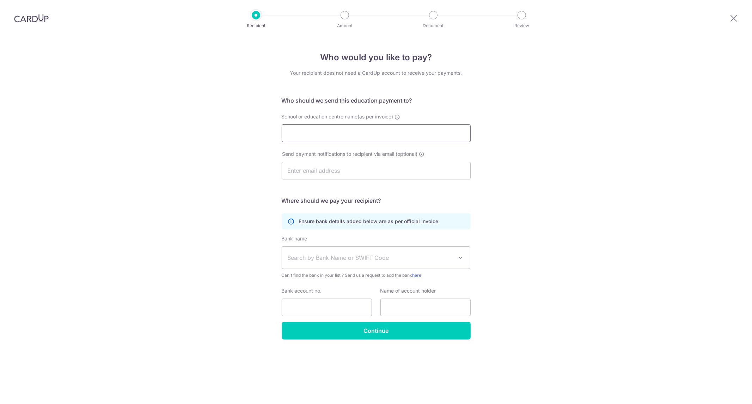
click at [368, 140] on input "School or education centre name(as per invoice)" at bounding box center [376, 134] width 189 height 18
paste input "LittleLIVES"
type input "L"
type input "LITTLELIVES INC Pte Ltd"
